Goal: Transaction & Acquisition: Purchase product/service

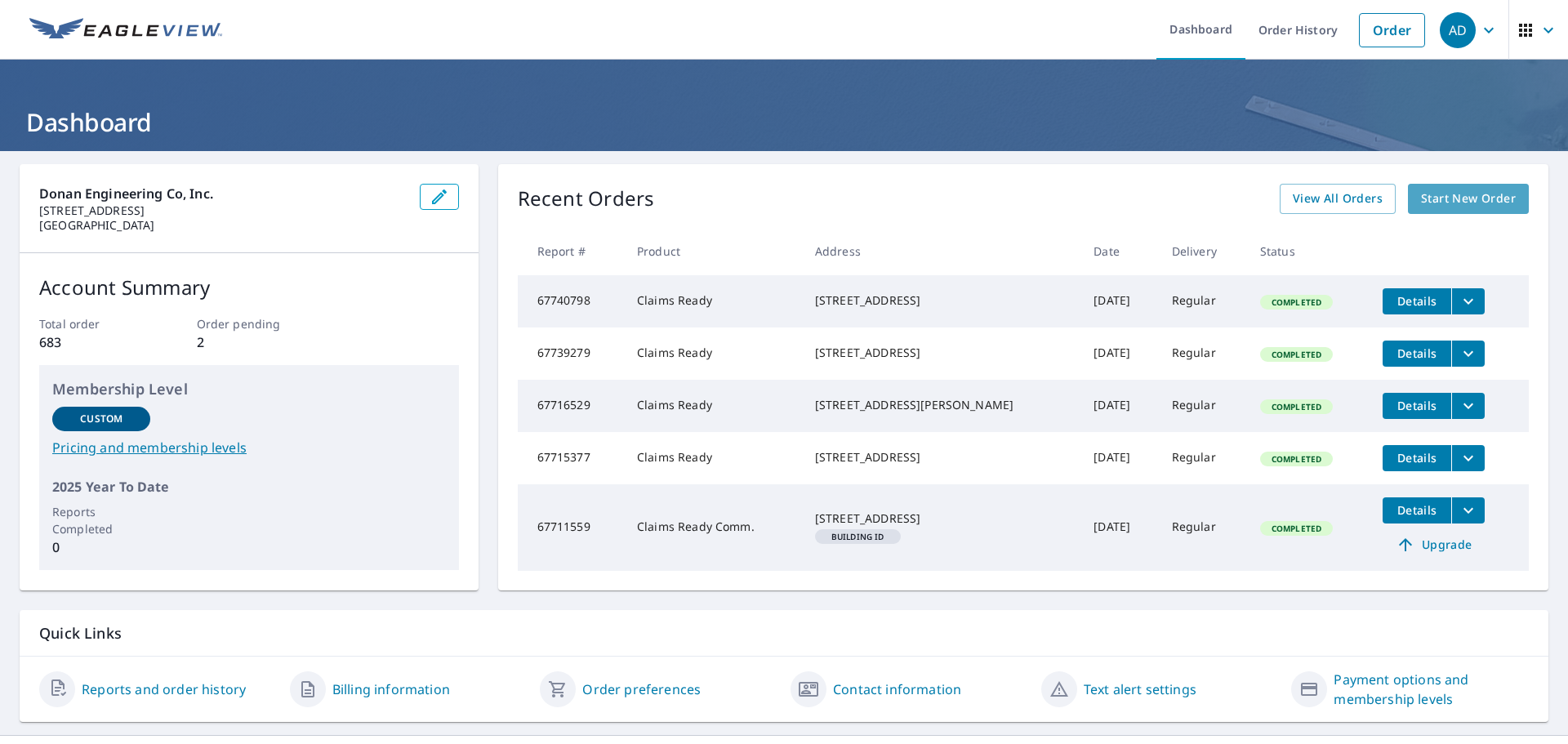
click at [1476, 195] on span "Start New Order" at bounding box center [1468, 199] width 94 height 20
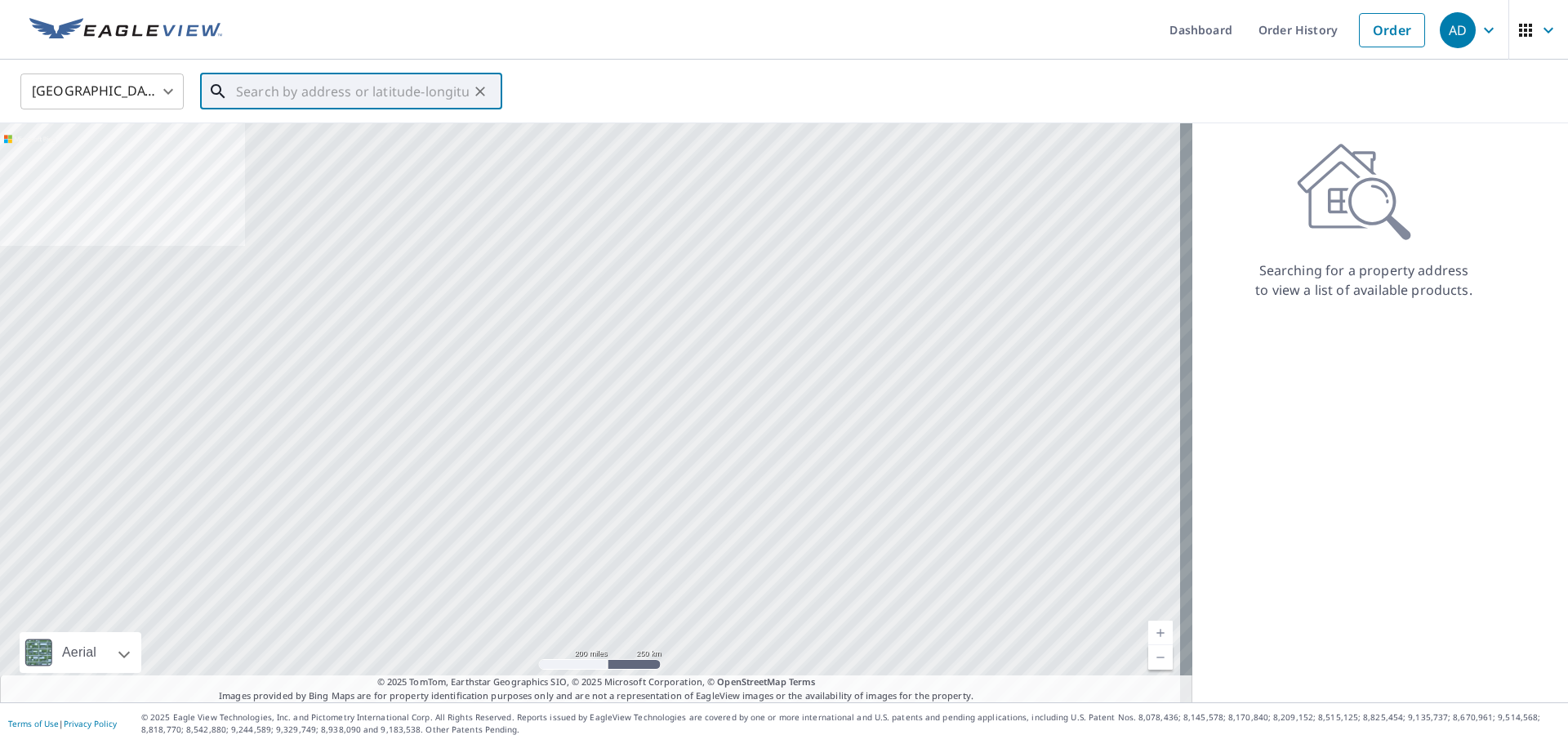
paste input "[STREET_ADDRESS]"
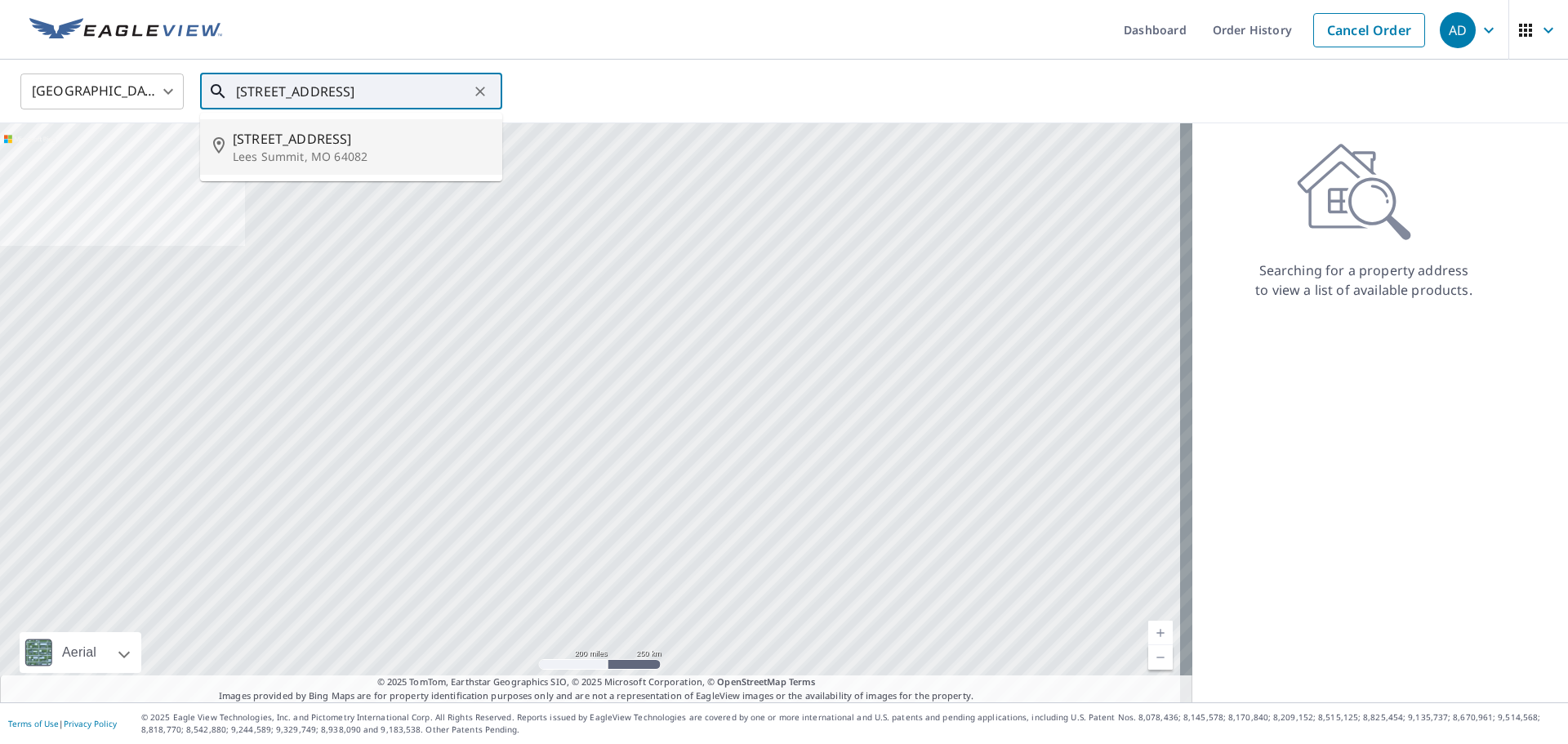
click at [334, 155] on p "Lees Summit, MO 64082" at bounding box center [361, 156] width 256 height 16
type input "[STREET_ADDRESS][PERSON_NAME]"
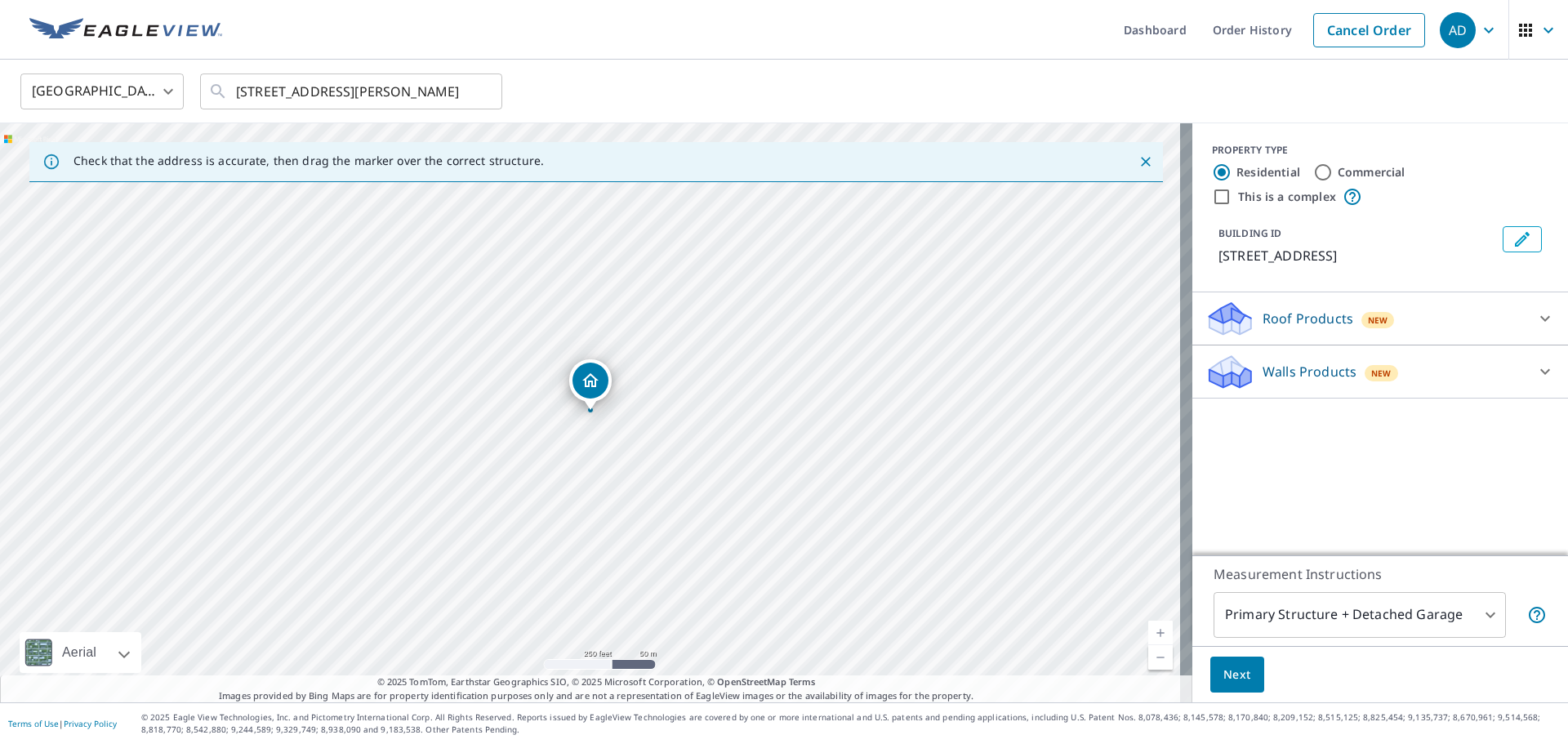
click at [1263, 328] on p "Roof Products" at bounding box center [1308, 318] width 91 height 20
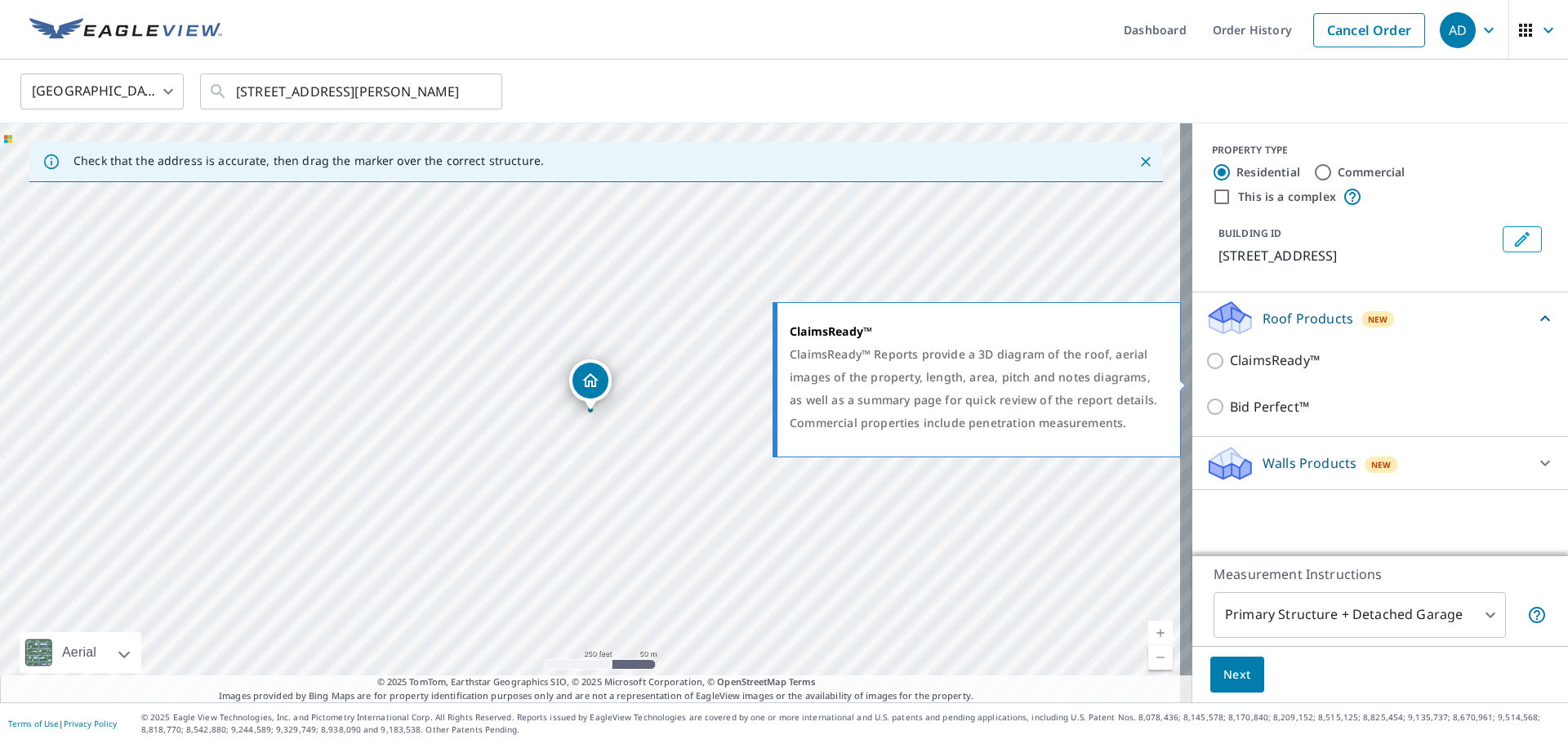
click at [1207, 371] on input "ClaimsReady™" at bounding box center [1217, 361] width 25 height 20
checkbox input "true"
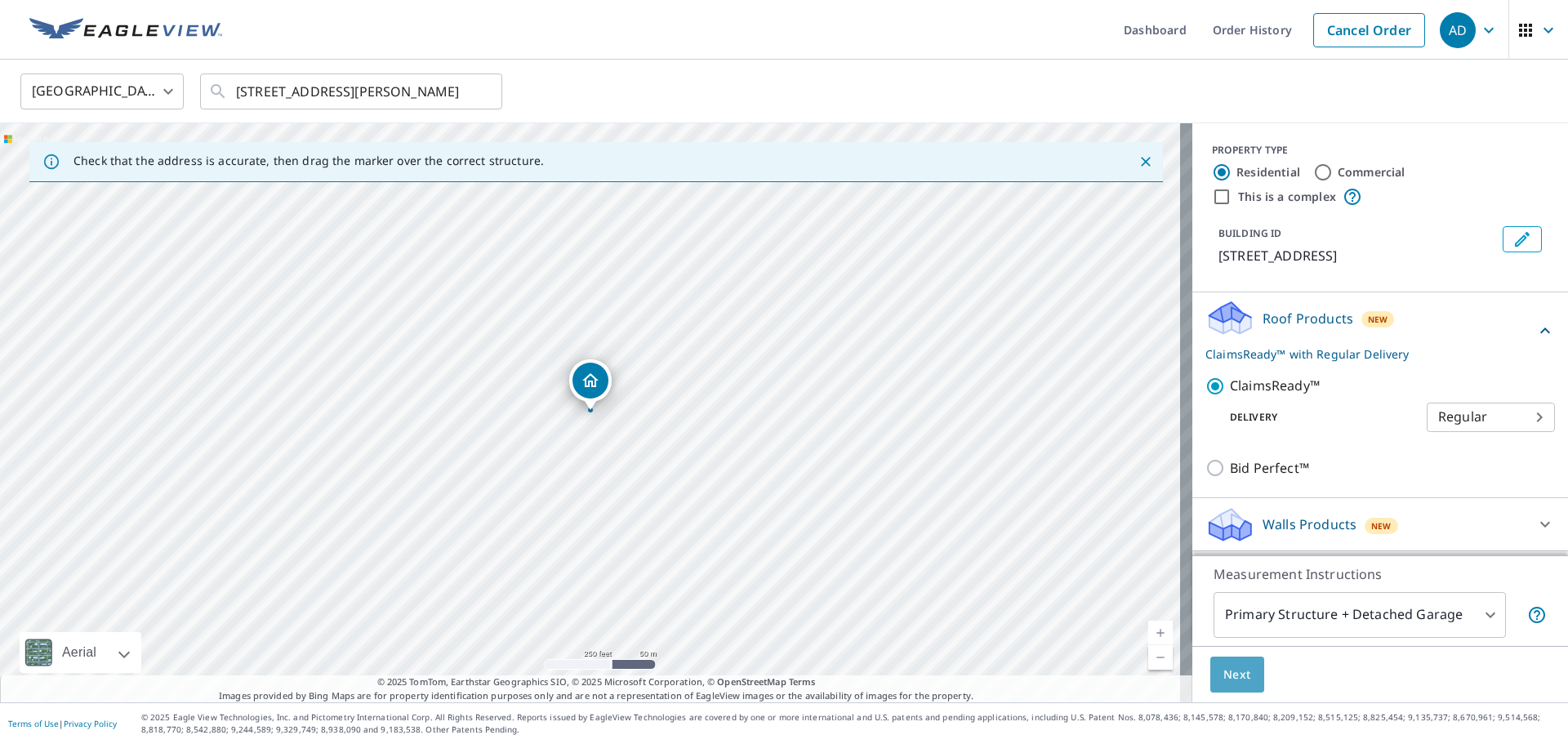
click at [1231, 667] on span "Next" at bounding box center [1237, 675] width 28 height 20
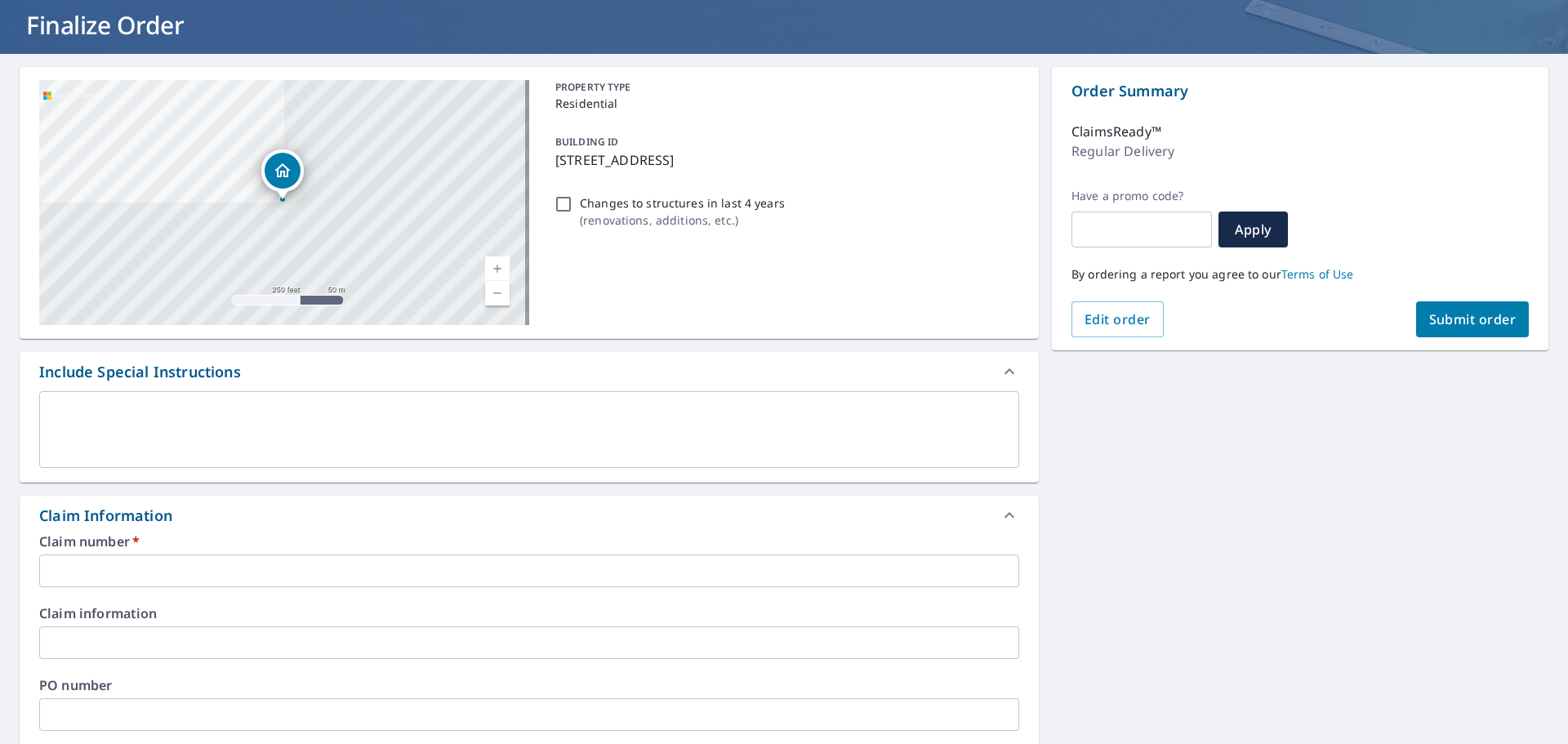
scroll to position [245, 0]
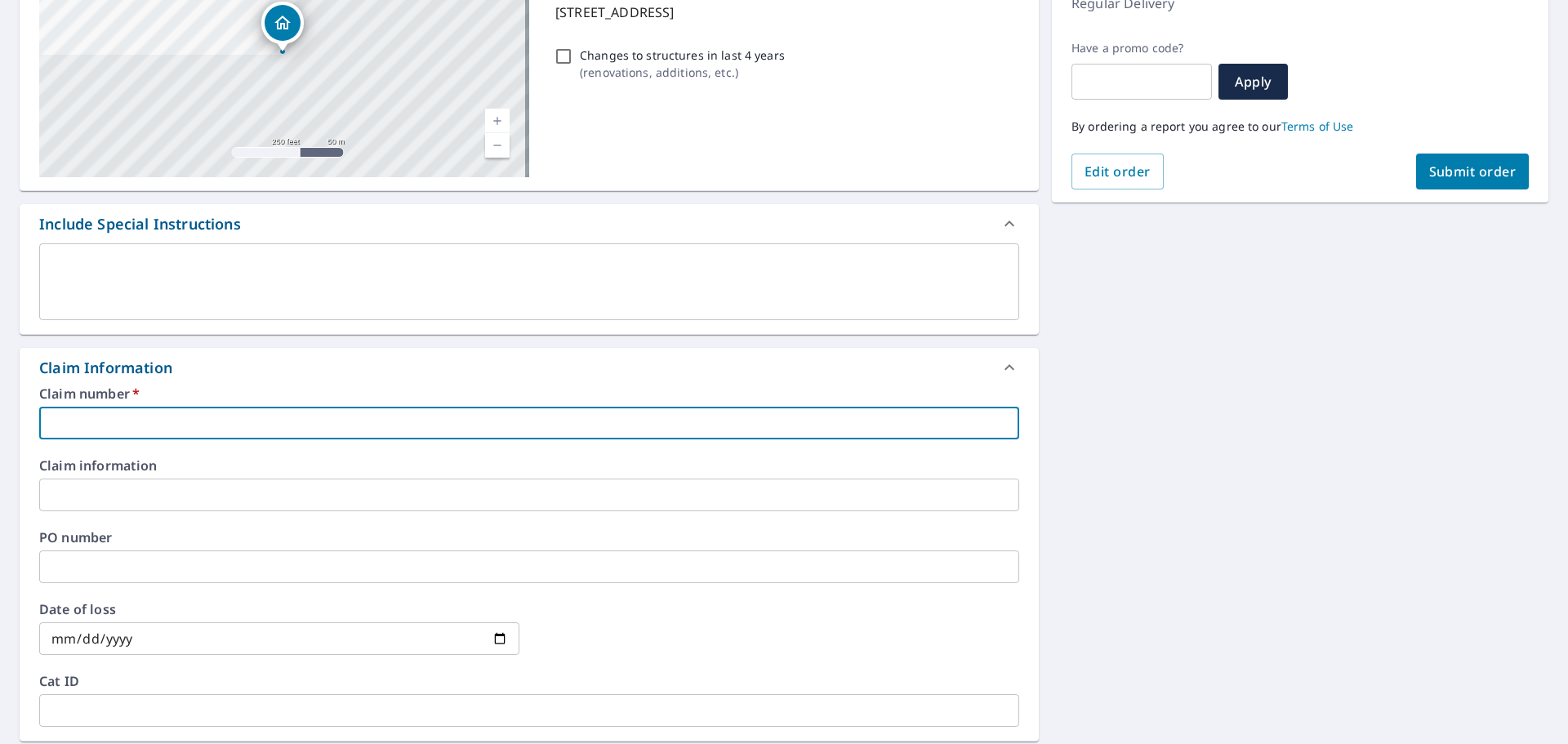
paste input "25-10633893"
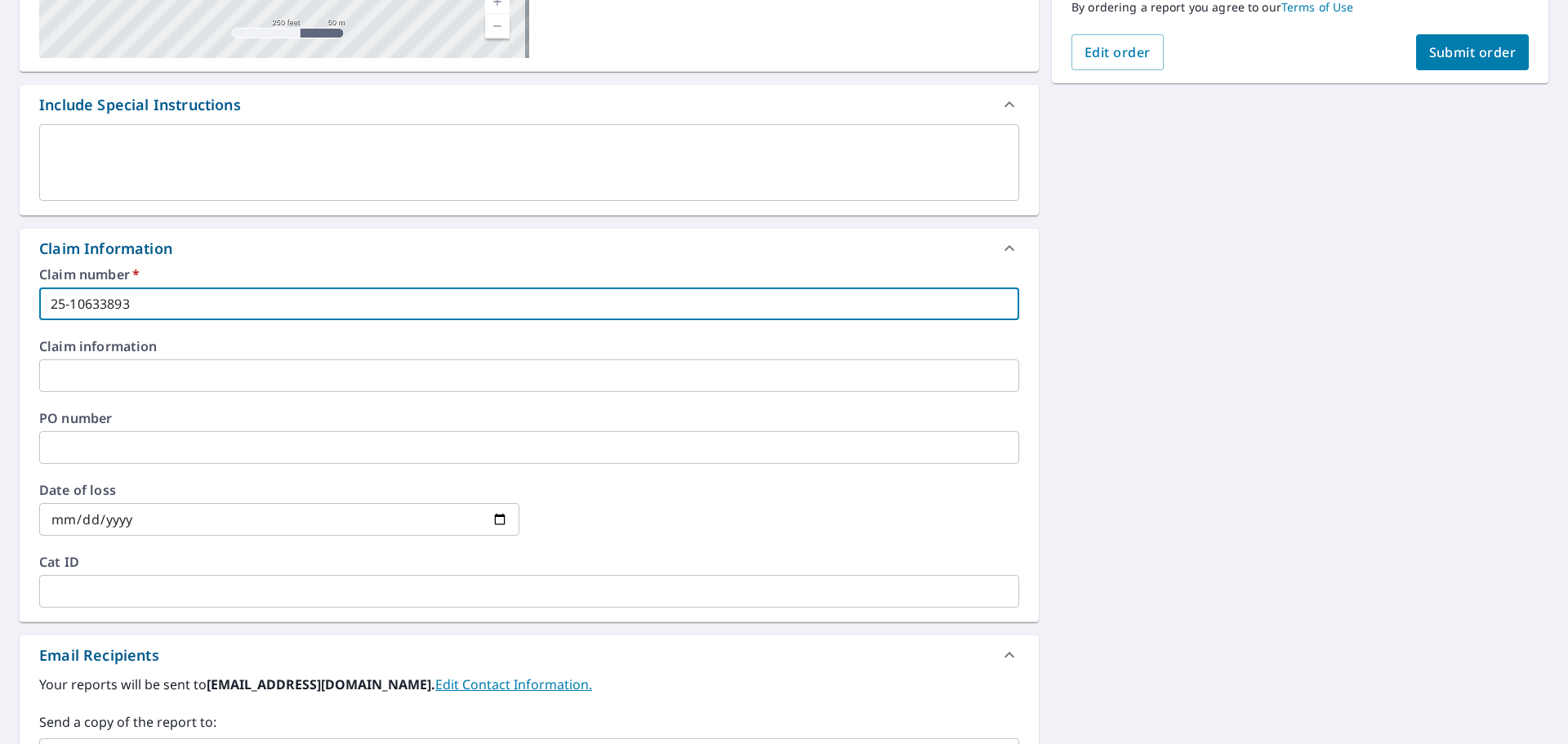
scroll to position [571, 0]
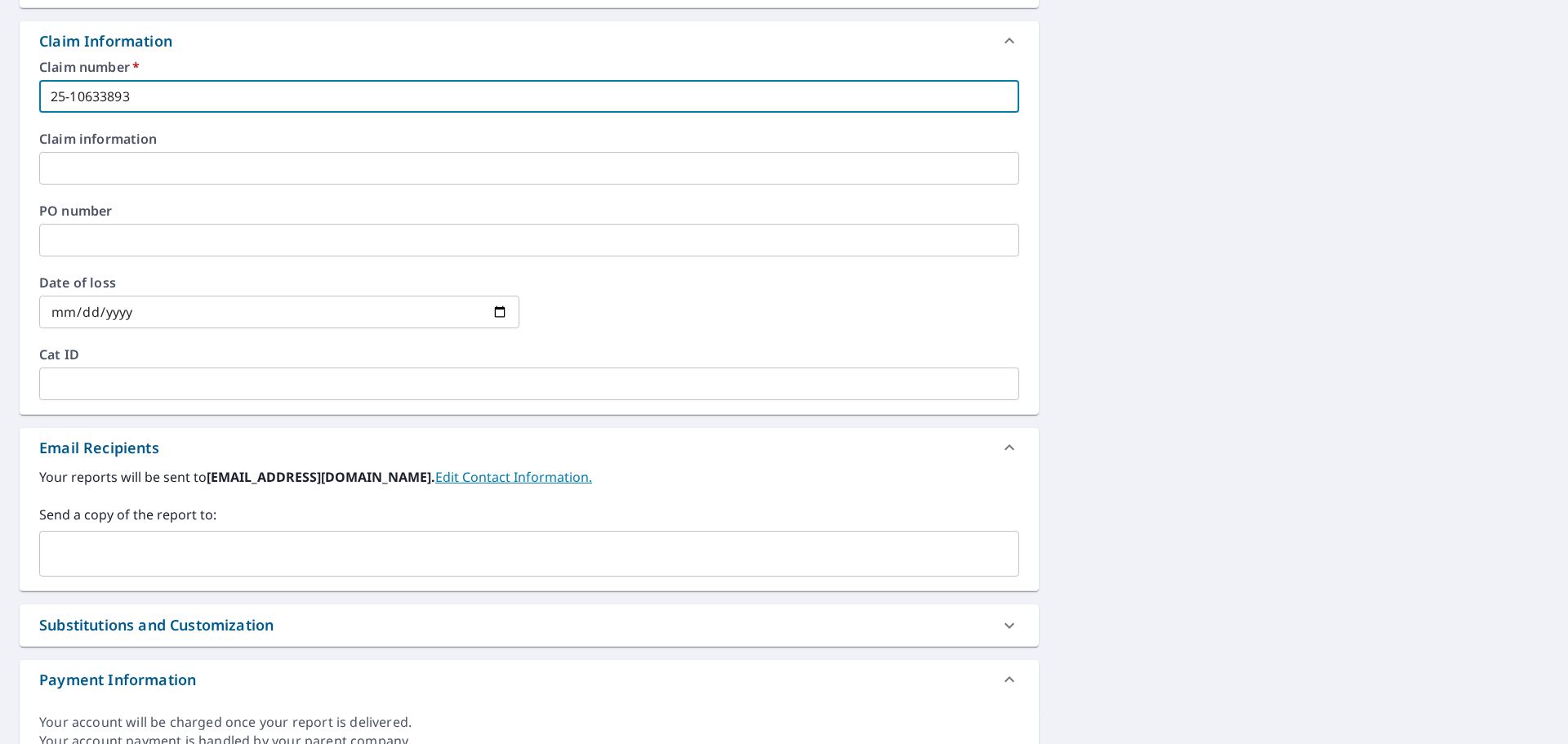
type input "25-10633893"
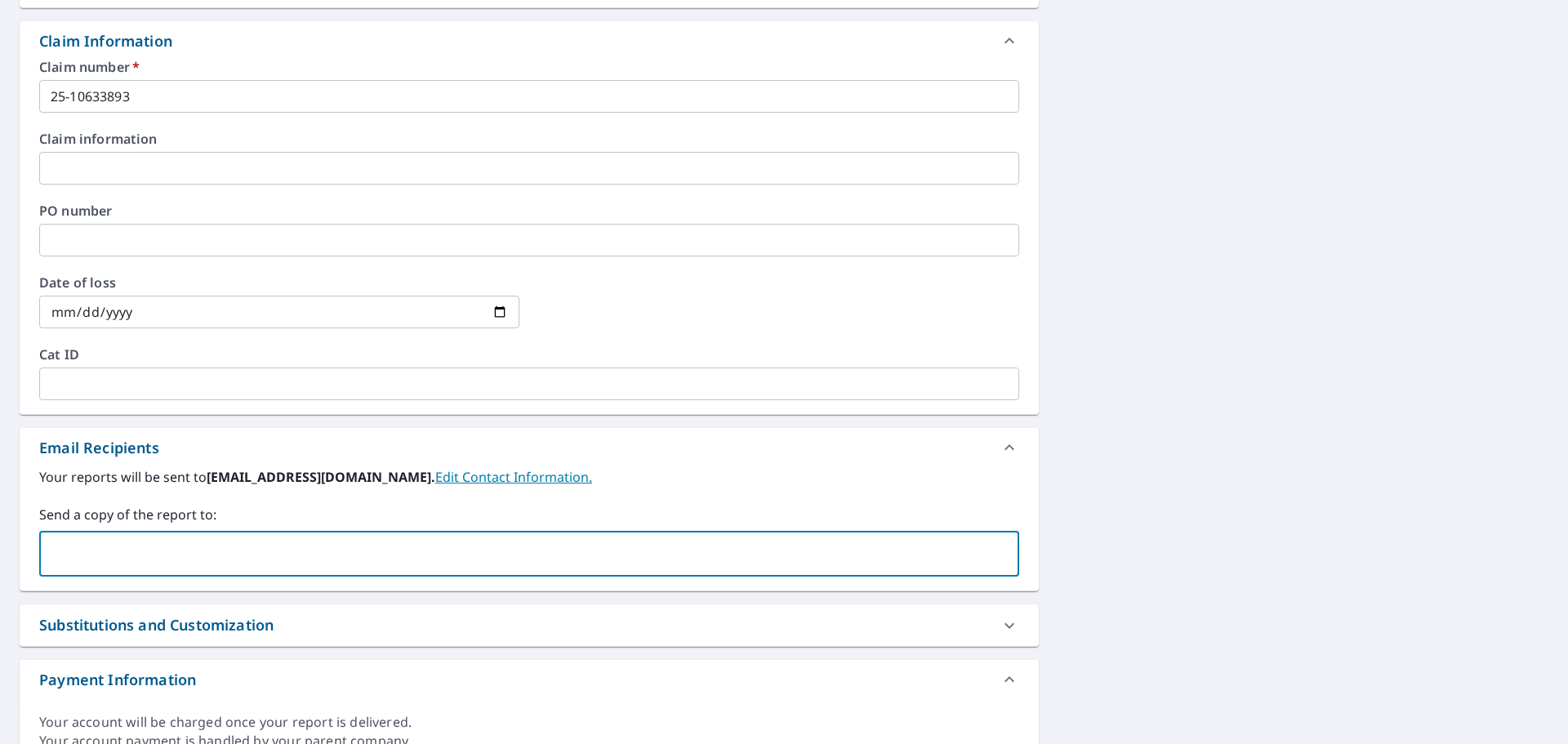
paste input "[EMAIL_ADDRESS][DOMAIN_NAME]"
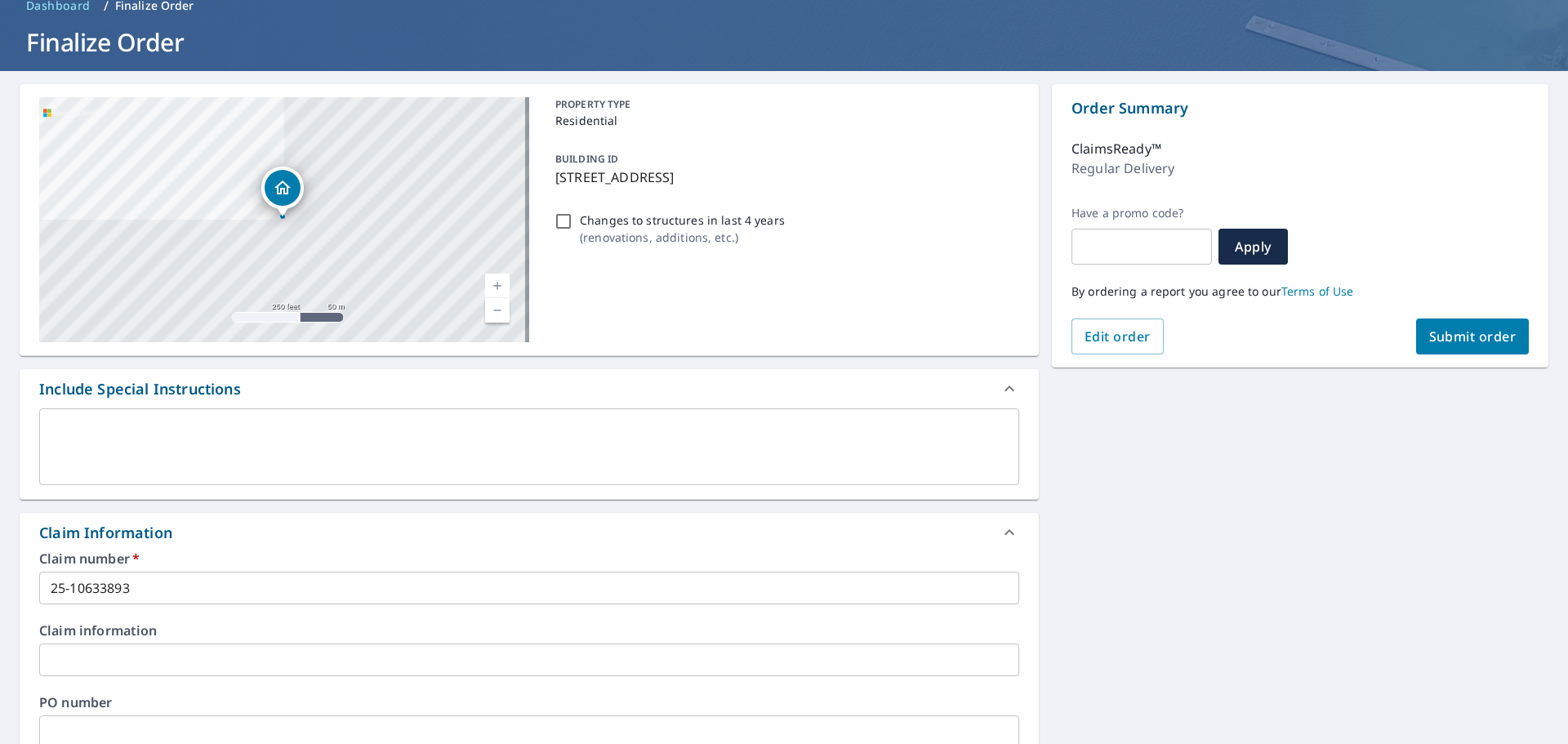
scroll to position [0, 0]
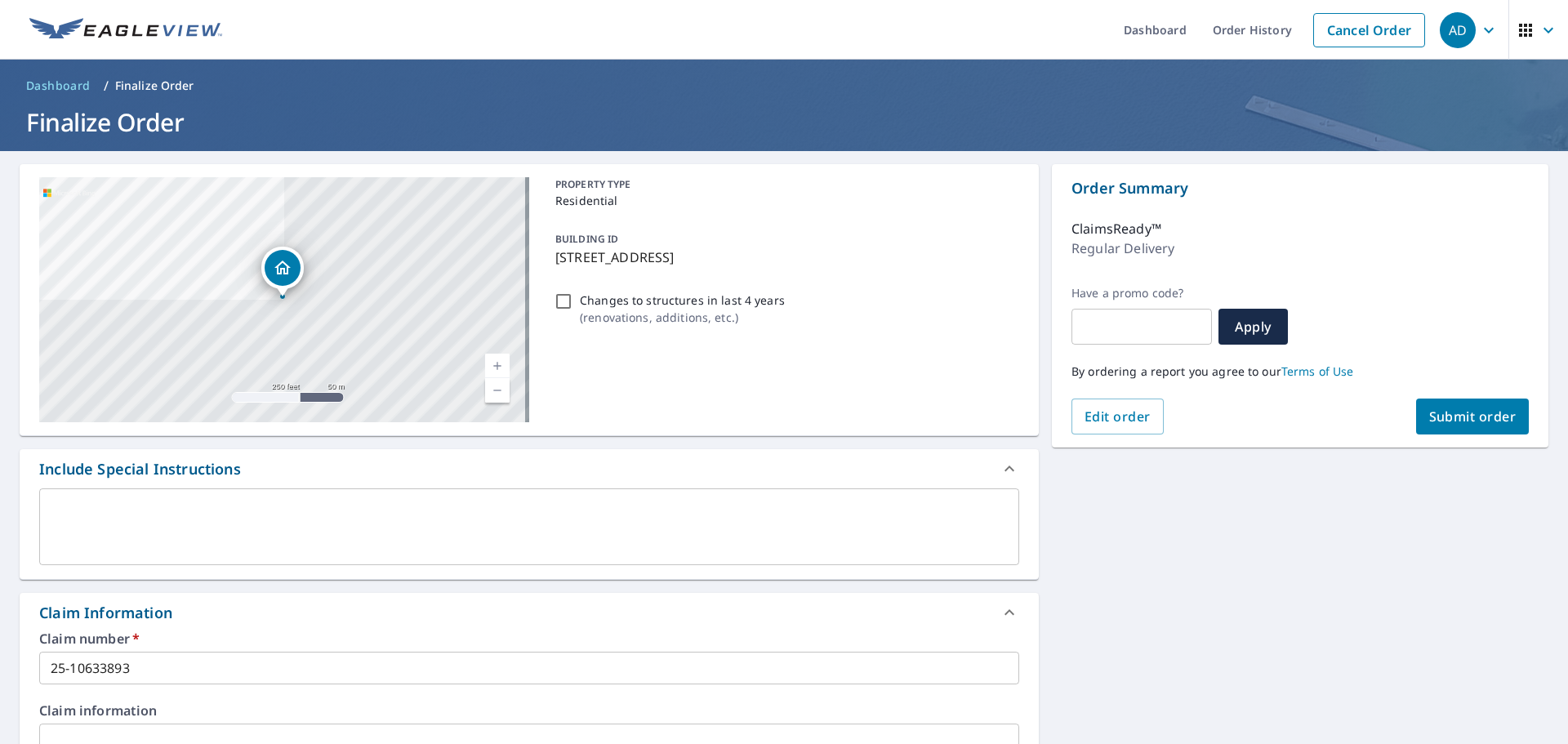
type input "[EMAIL_ADDRESS][DOMAIN_NAME]"
click at [1436, 413] on span "Submit order" at bounding box center [1473, 416] width 88 height 18
